Goal: Find specific page/section: Find specific page/section

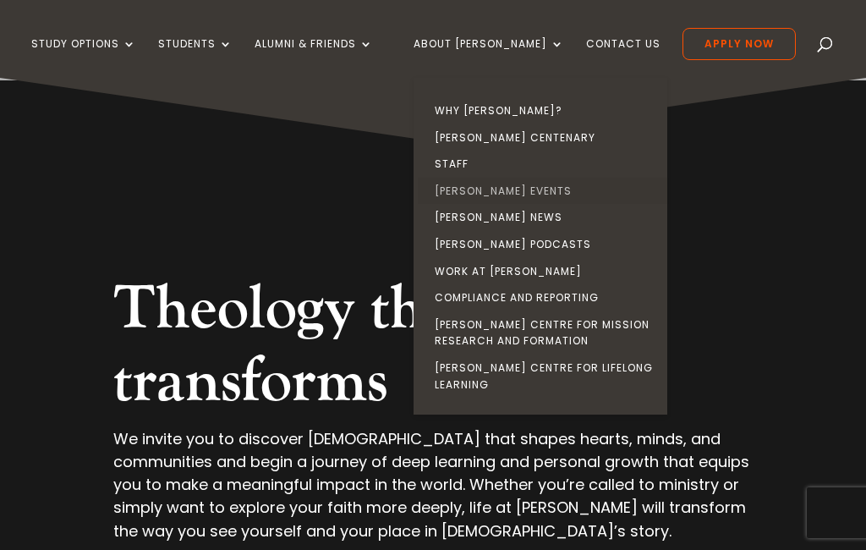
click at [488, 178] on link "[PERSON_NAME] Events" at bounding box center [545, 191] width 254 height 27
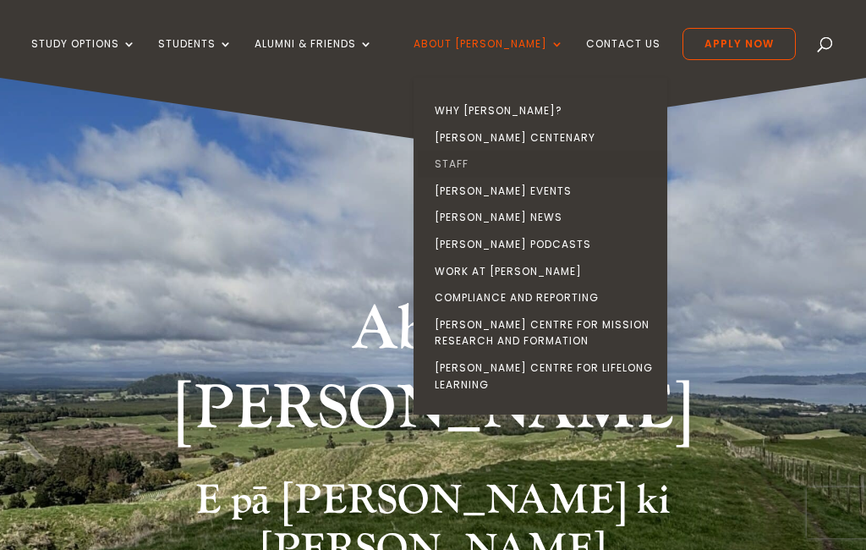
click at [479, 159] on link "Staff" at bounding box center [545, 164] width 254 height 27
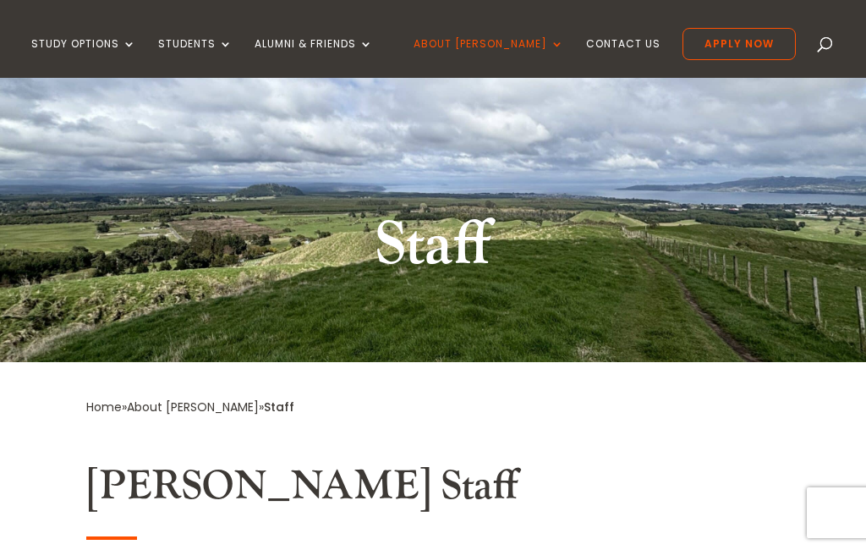
scroll to position [92, 0]
